Goal: Transaction & Acquisition: Purchase product/service

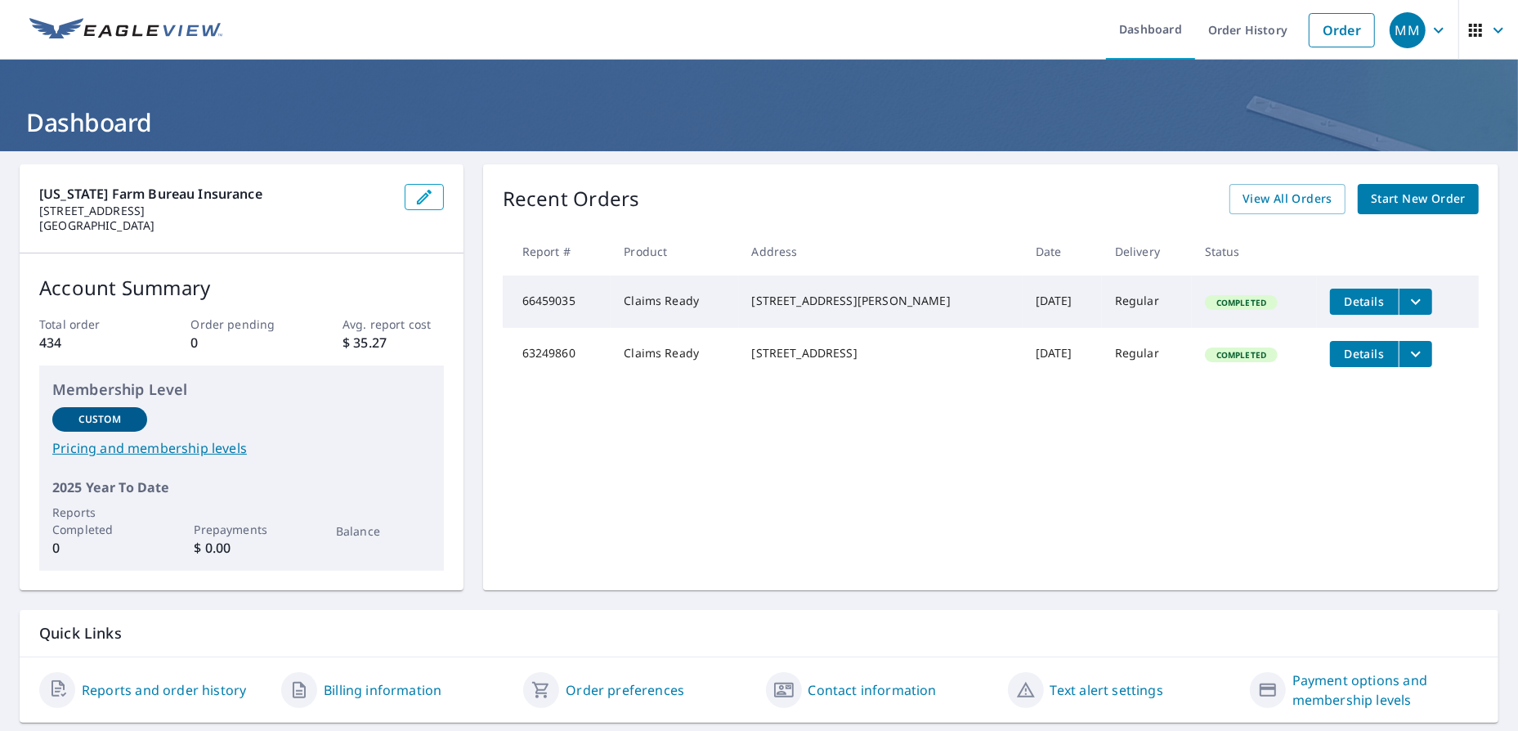
click at [1392, 207] on span "Start New Order" at bounding box center [1418, 199] width 95 height 20
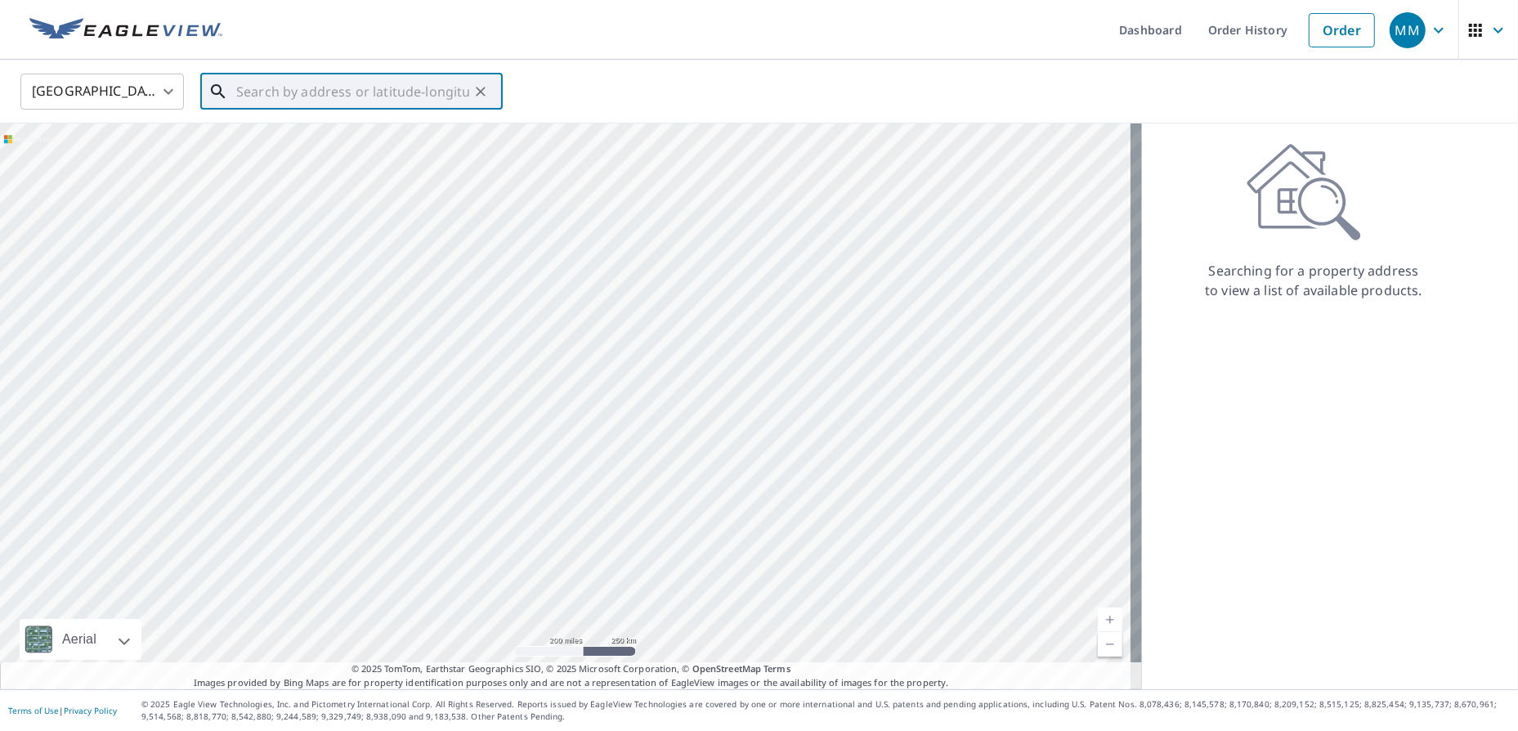
click at [335, 92] on input "text" at bounding box center [352, 92] width 233 height 46
click at [269, 149] on p "[GEOGRAPHIC_DATA], [GEOGRAPHIC_DATA] 79424" at bounding box center [361, 165] width 257 height 33
type input "[STREET_ADDRESS]"
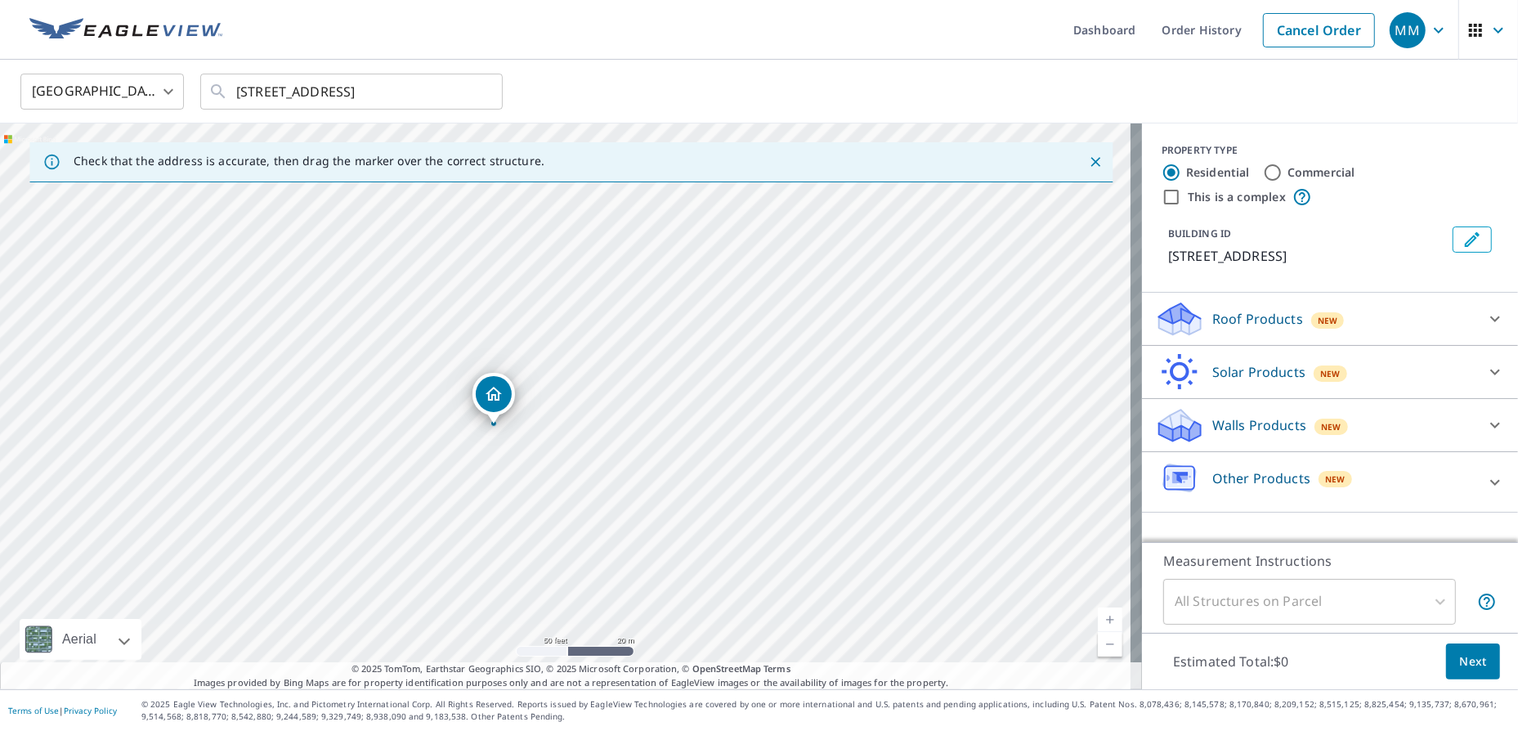
click at [1255, 331] on div "Roof Products New" at bounding box center [1315, 319] width 320 height 38
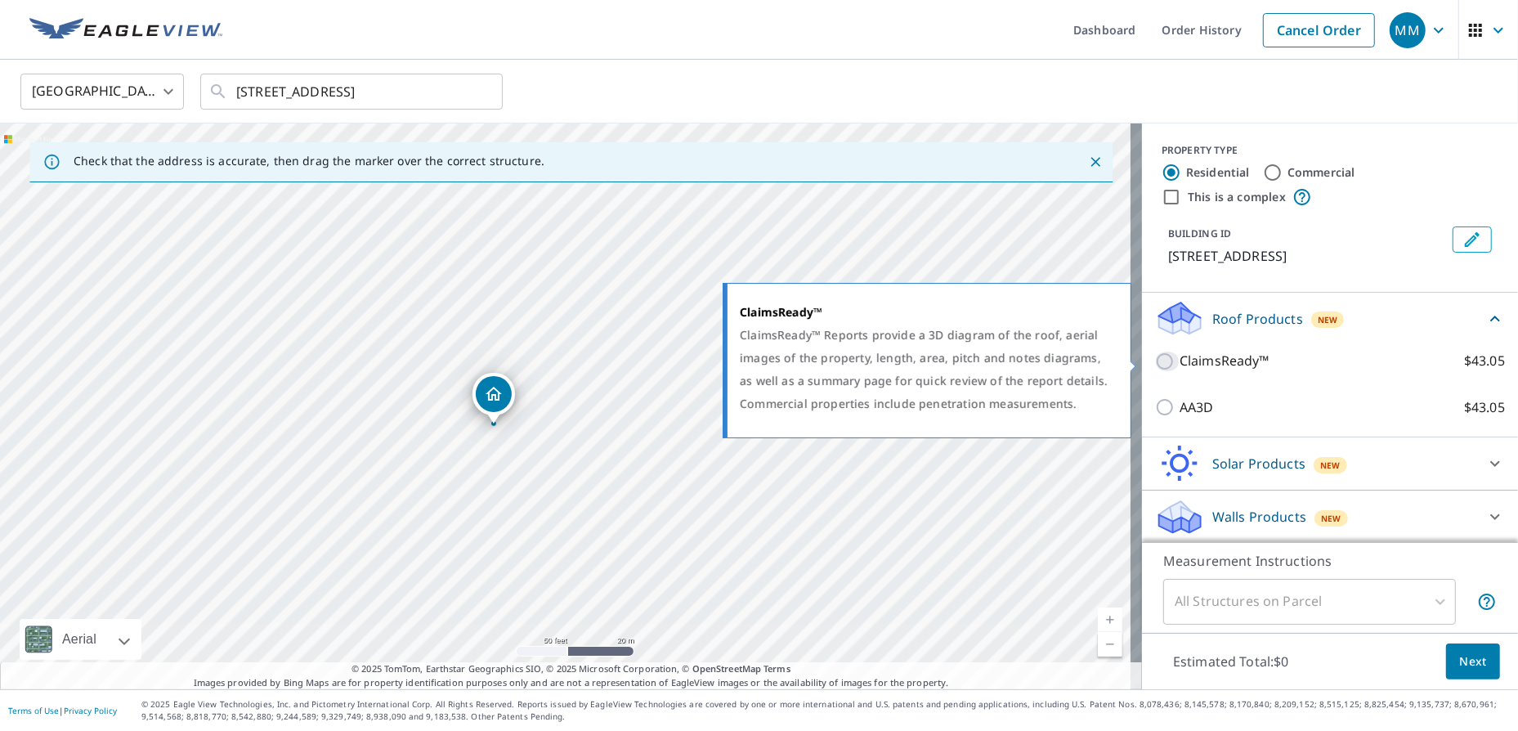
click at [1155, 360] on input "ClaimsReady™ $43.05" at bounding box center [1167, 361] width 25 height 20
checkbox input "true"
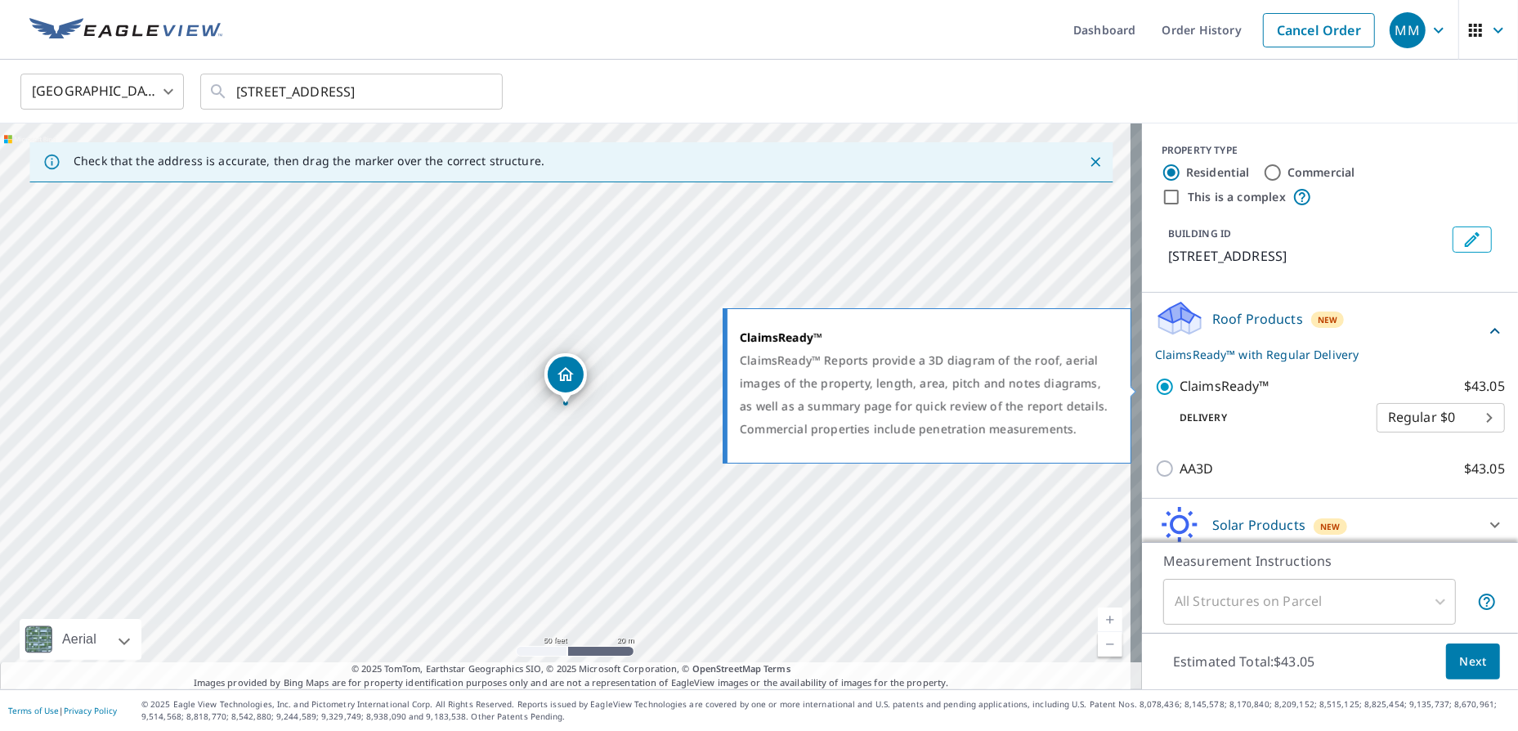
scroll to position [124, 0]
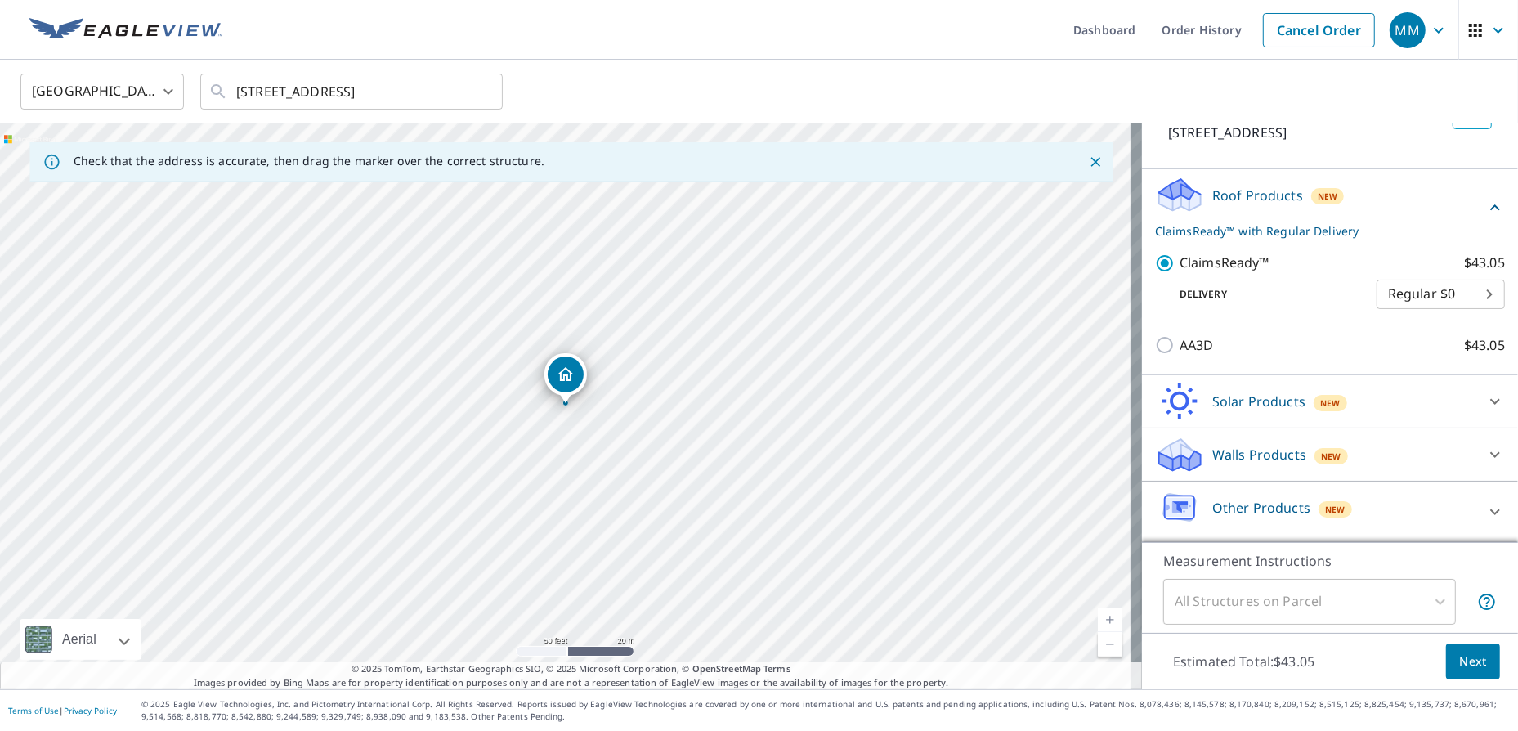
click at [1459, 665] on span "Next" at bounding box center [1473, 661] width 28 height 20
